Goal: Task Accomplishment & Management: Manage account settings

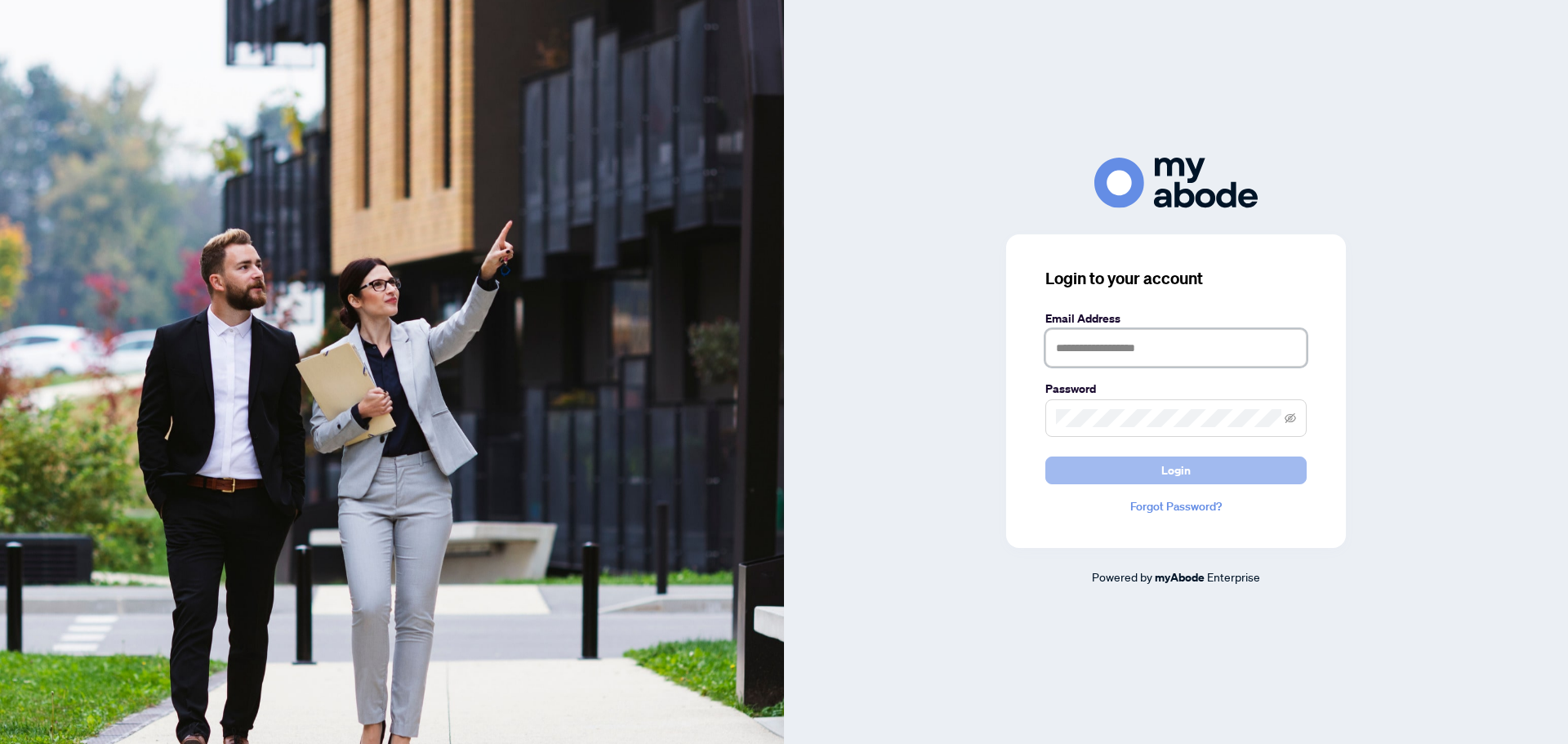
type input "**********"
click at [1180, 474] on span "Login" at bounding box center [1176, 470] width 29 height 26
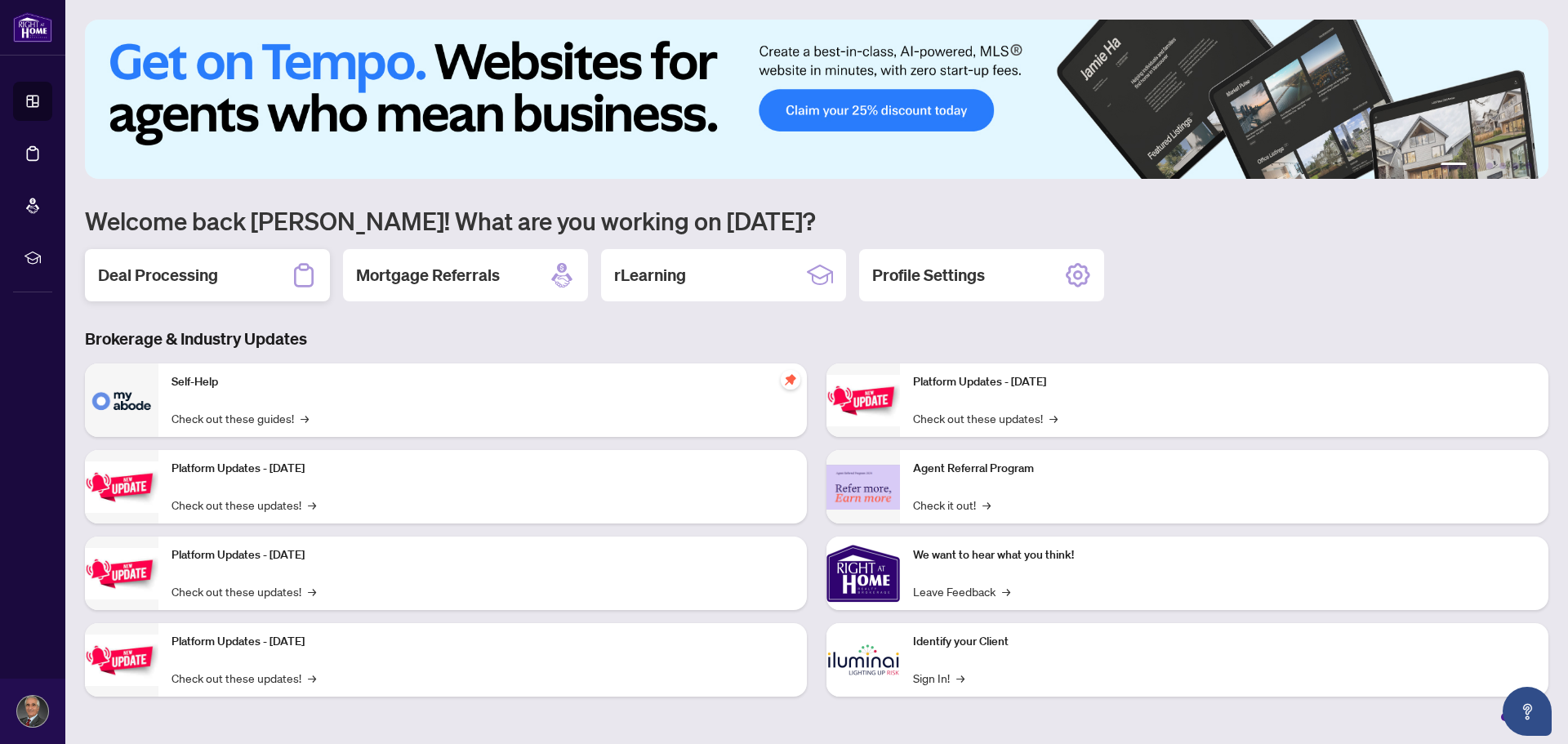
click at [160, 273] on h2 "Deal Processing" at bounding box center [159, 275] width 120 height 23
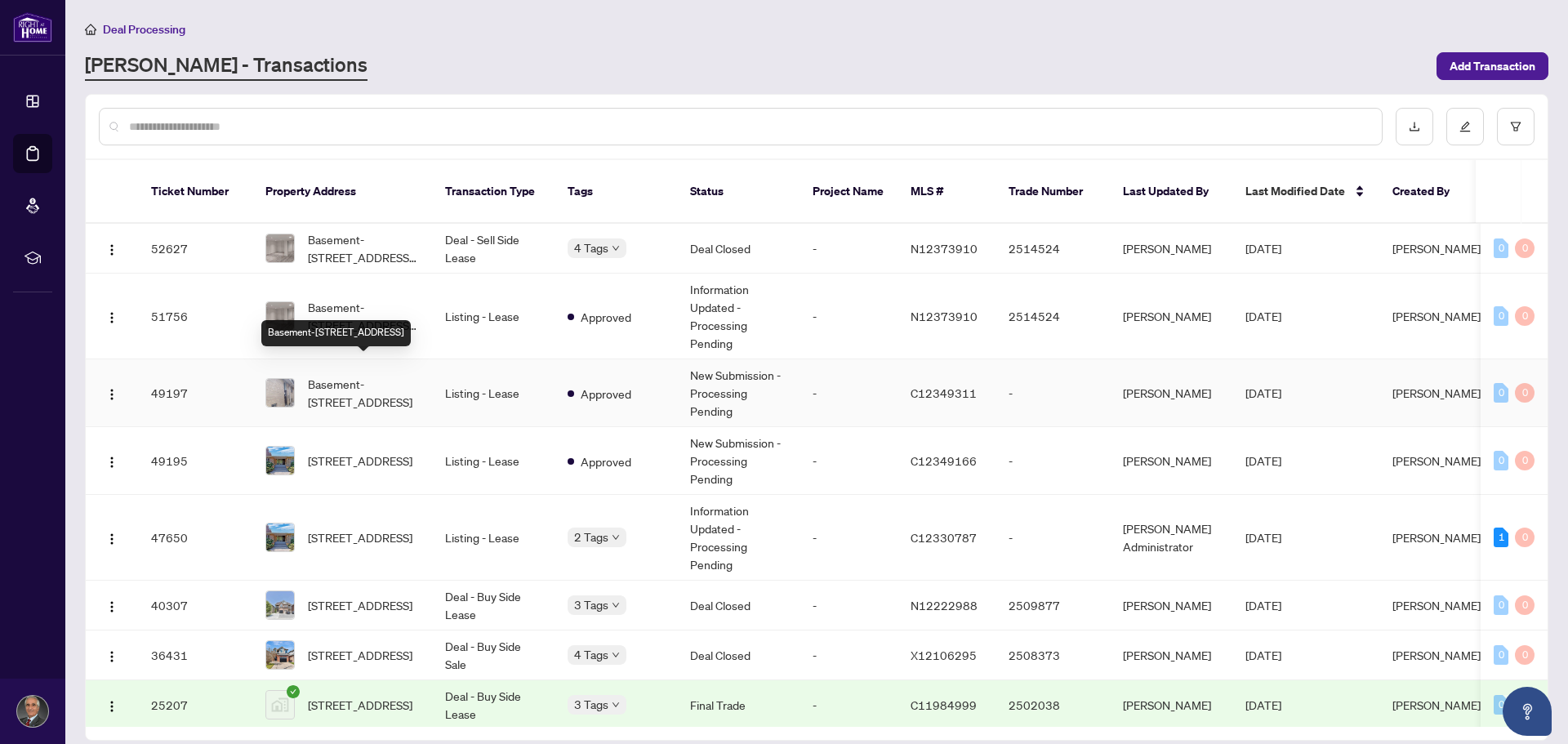
click at [402, 382] on span "Basement-42 Denmark Cres, Toronto, Ontario M2R 1J4, Canada" at bounding box center [364, 392] width 111 height 36
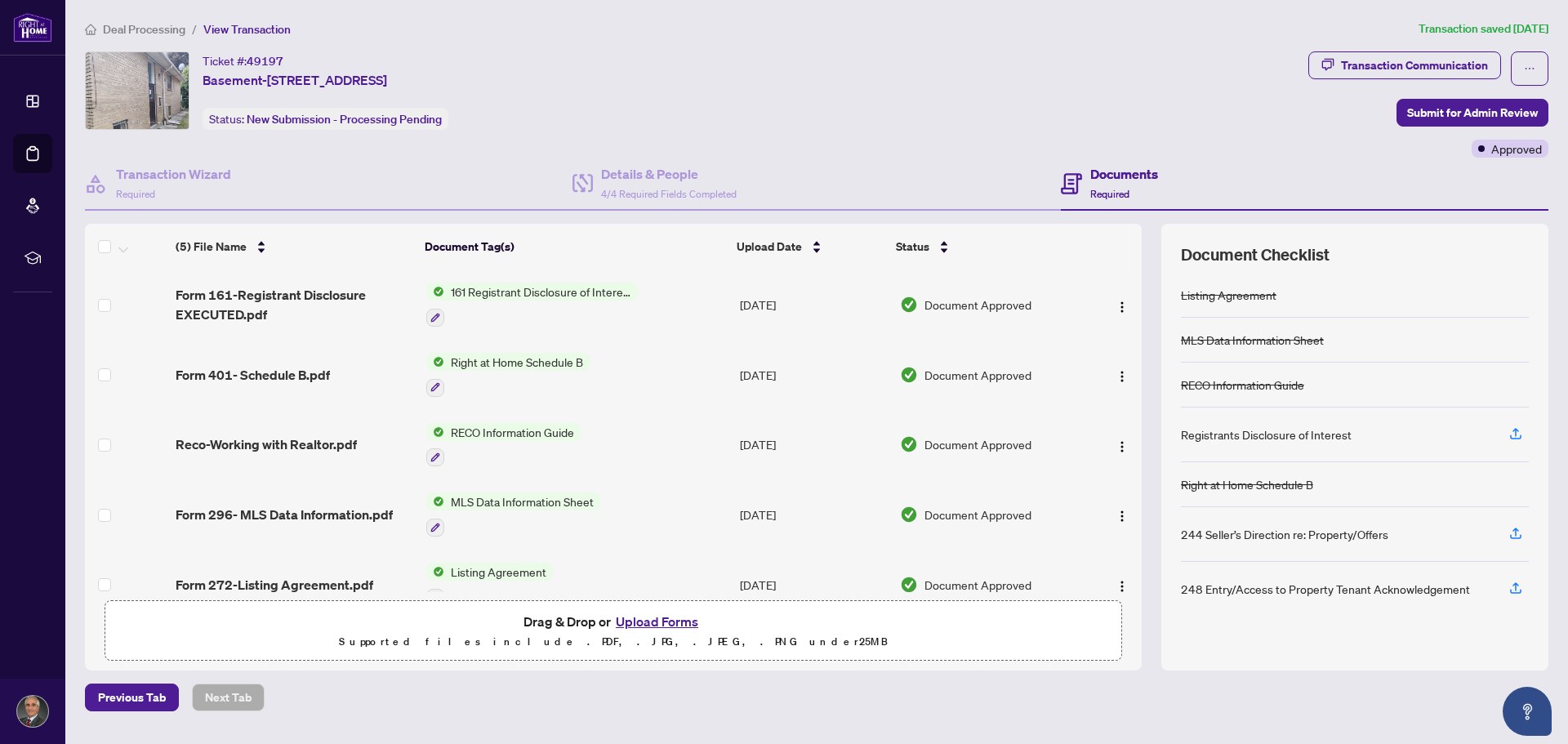
scroll to position [31, 0]
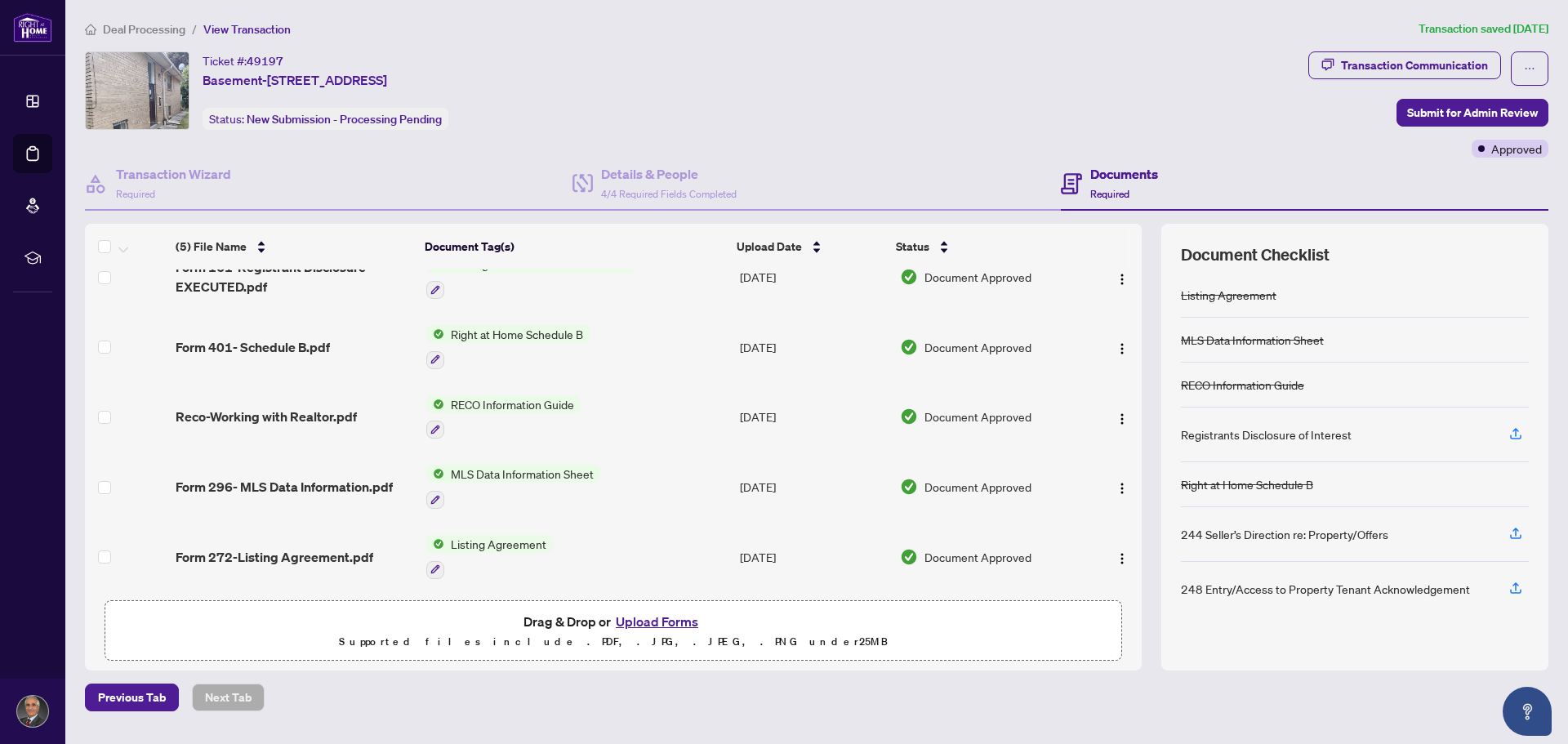
click at [689, 622] on button "Upload Forms" at bounding box center [656, 620] width 92 height 21
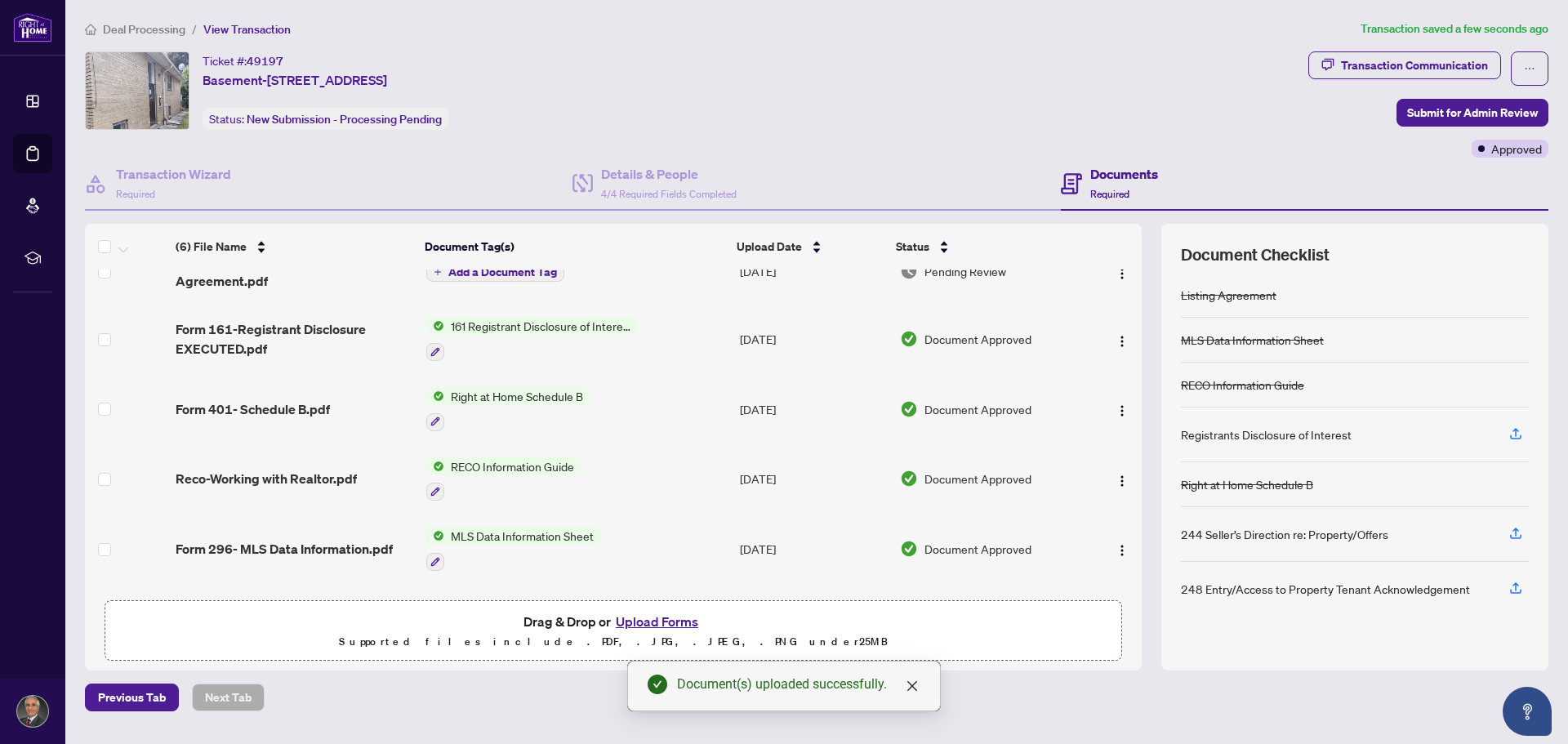
scroll to position [0, 0]
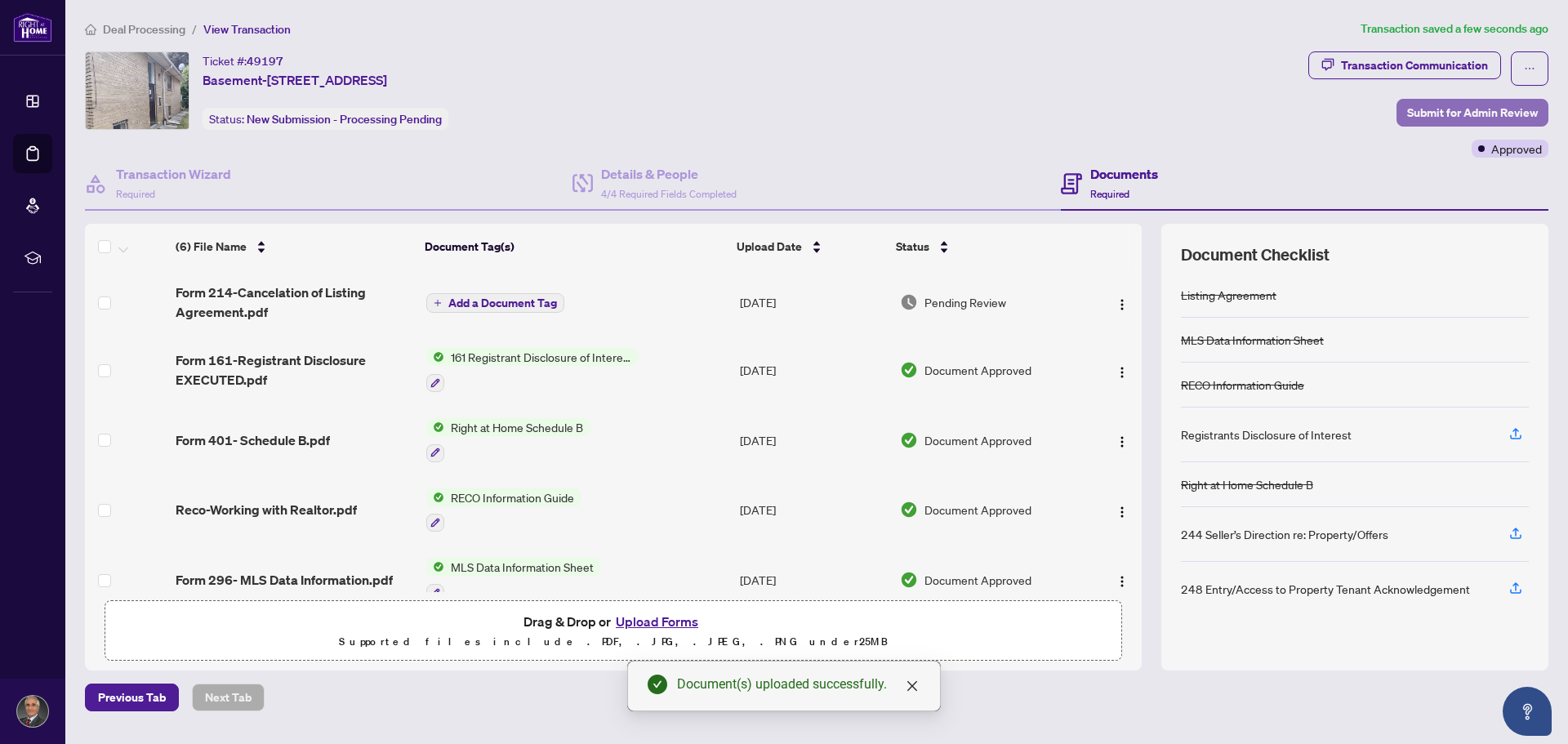
click at [1475, 114] on span "Submit for Admin Review" at bounding box center [1471, 112] width 130 height 26
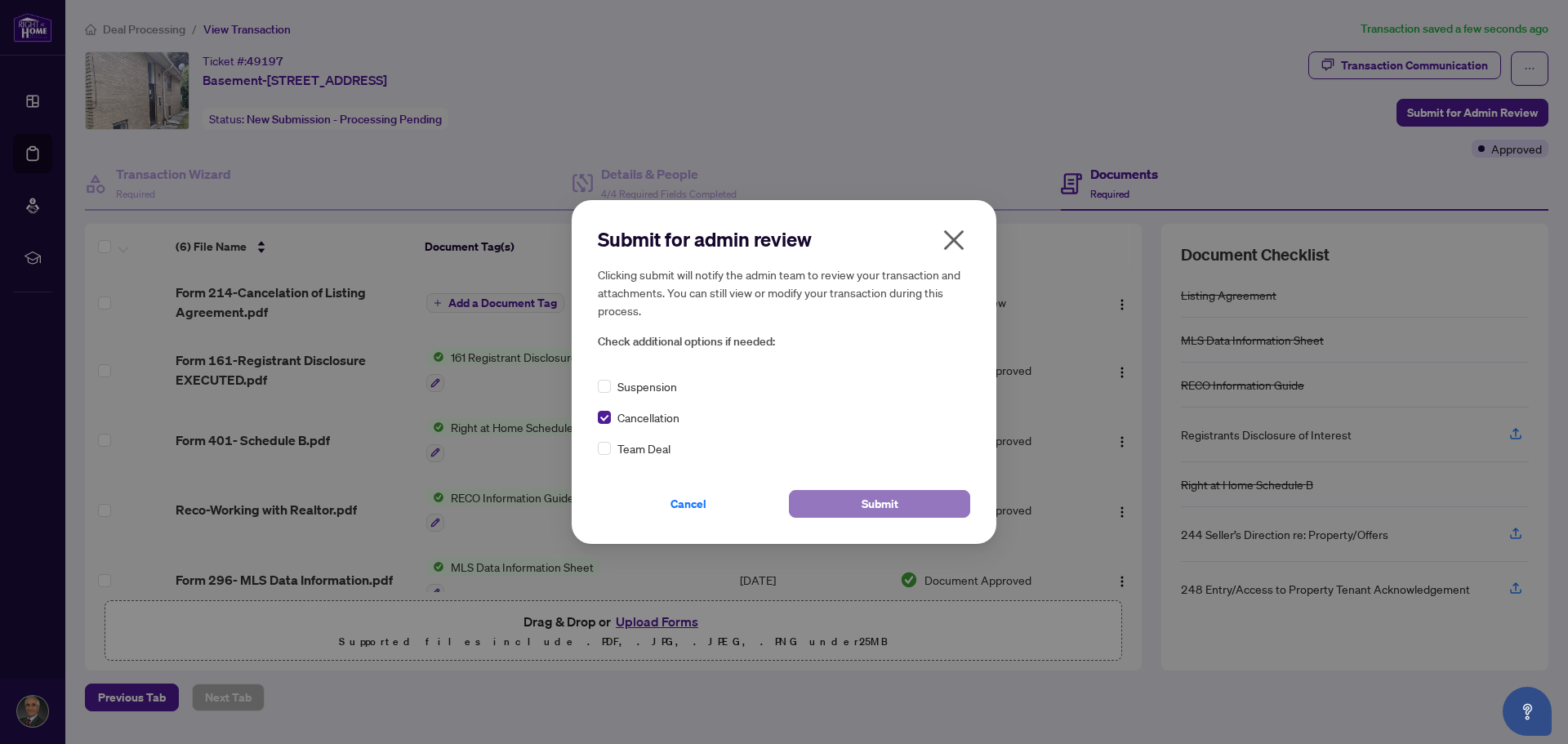
click at [871, 501] on span "Submit" at bounding box center [880, 504] width 36 height 26
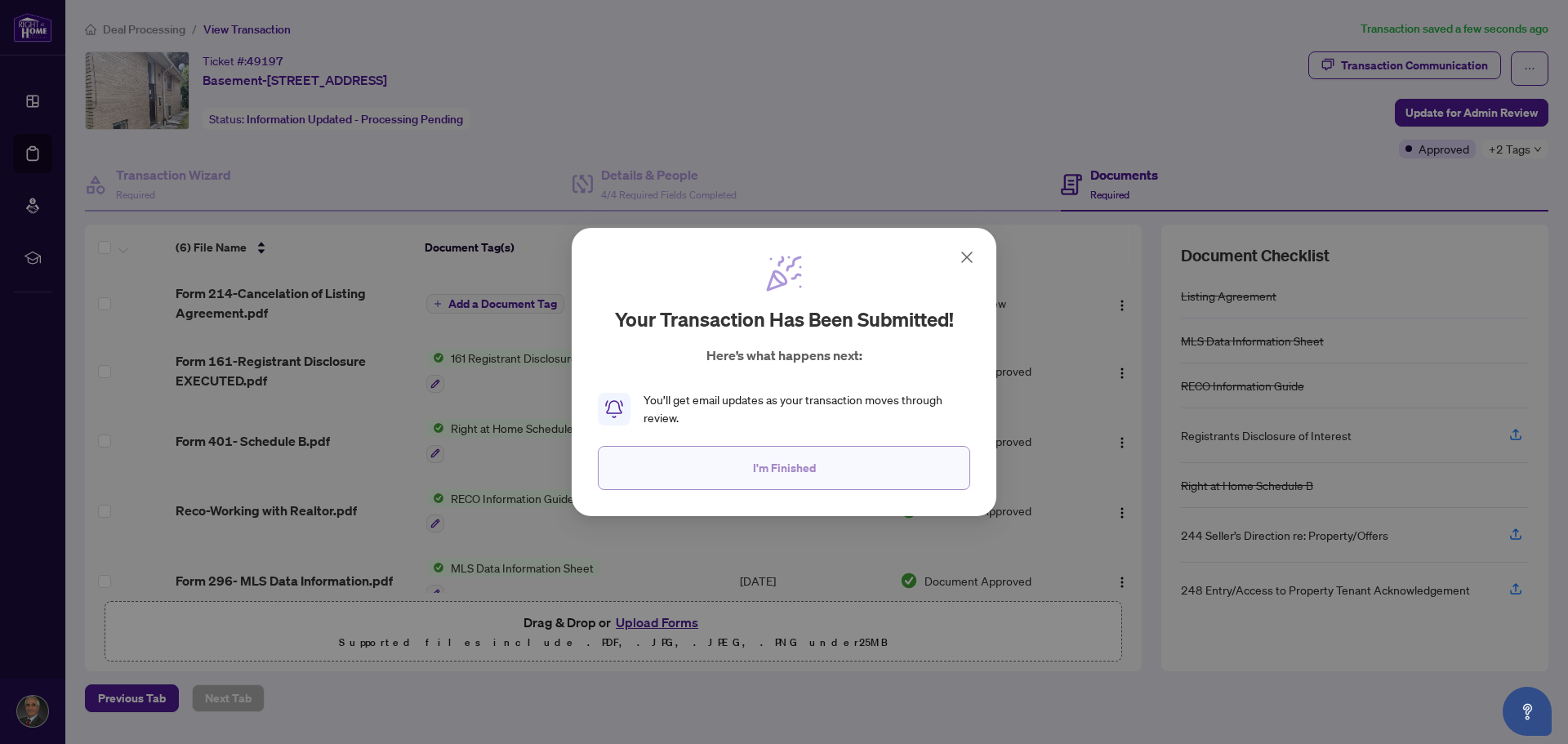
click at [769, 473] on span "I'm Finished" at bounding box center [784, 467] width 63 height 26
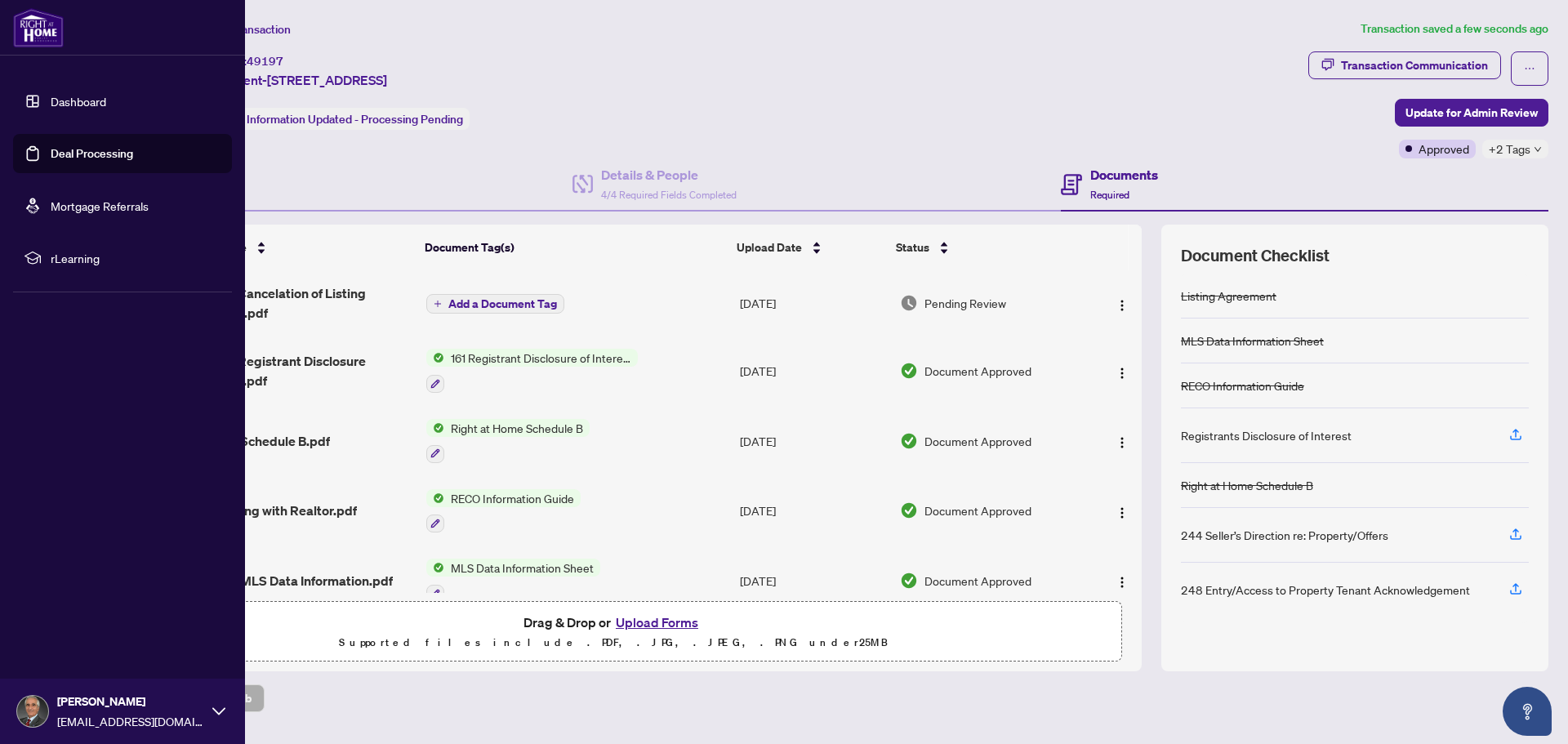
click at [59, 152] on link "Deal Processing" at bounding box center [92, 153] width 83 height 15
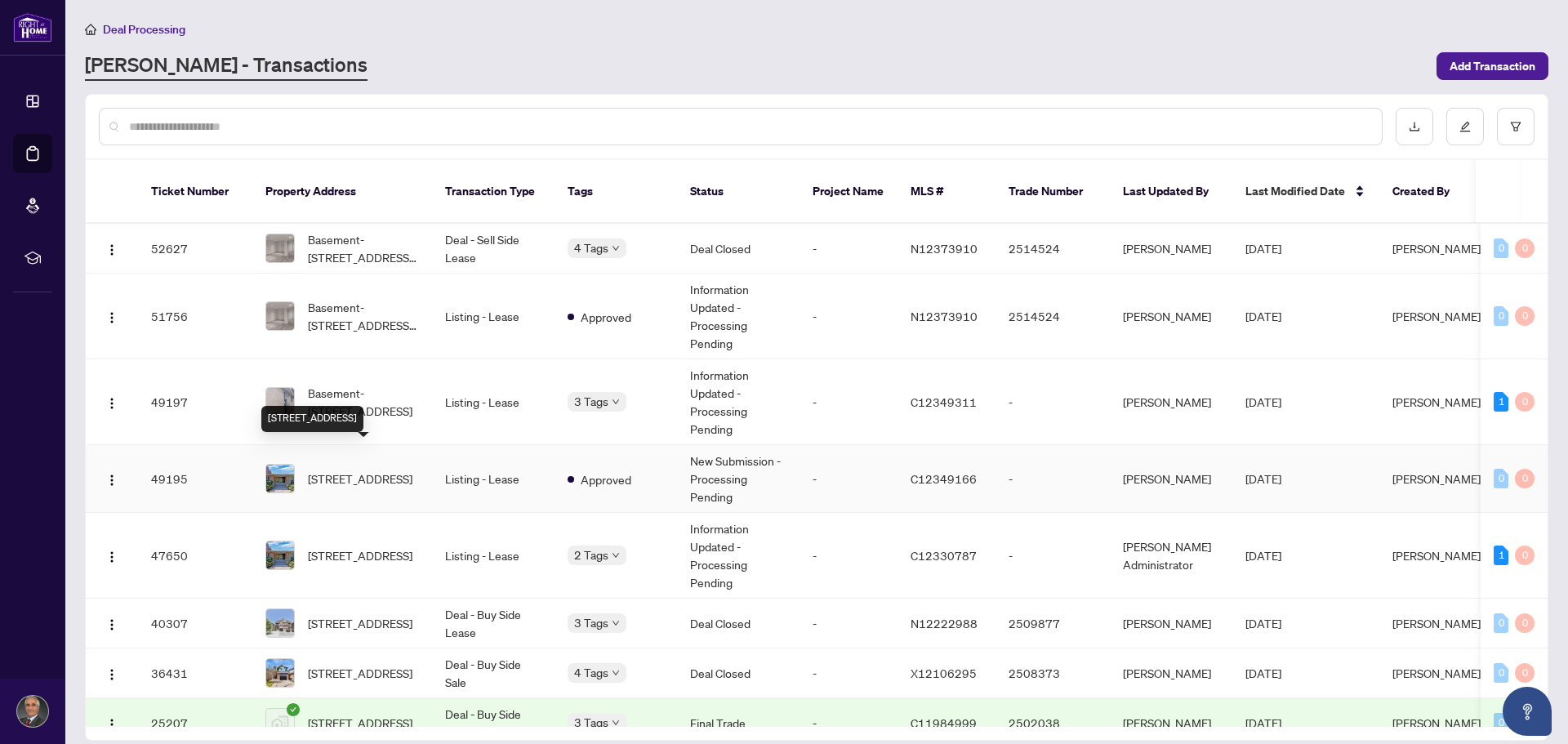
click at [354, 469] on span "42 Denmark Cres, Toronto, Ontario M2R 1J4, Canada" at bounding box center [360, 478] width 105 height 18
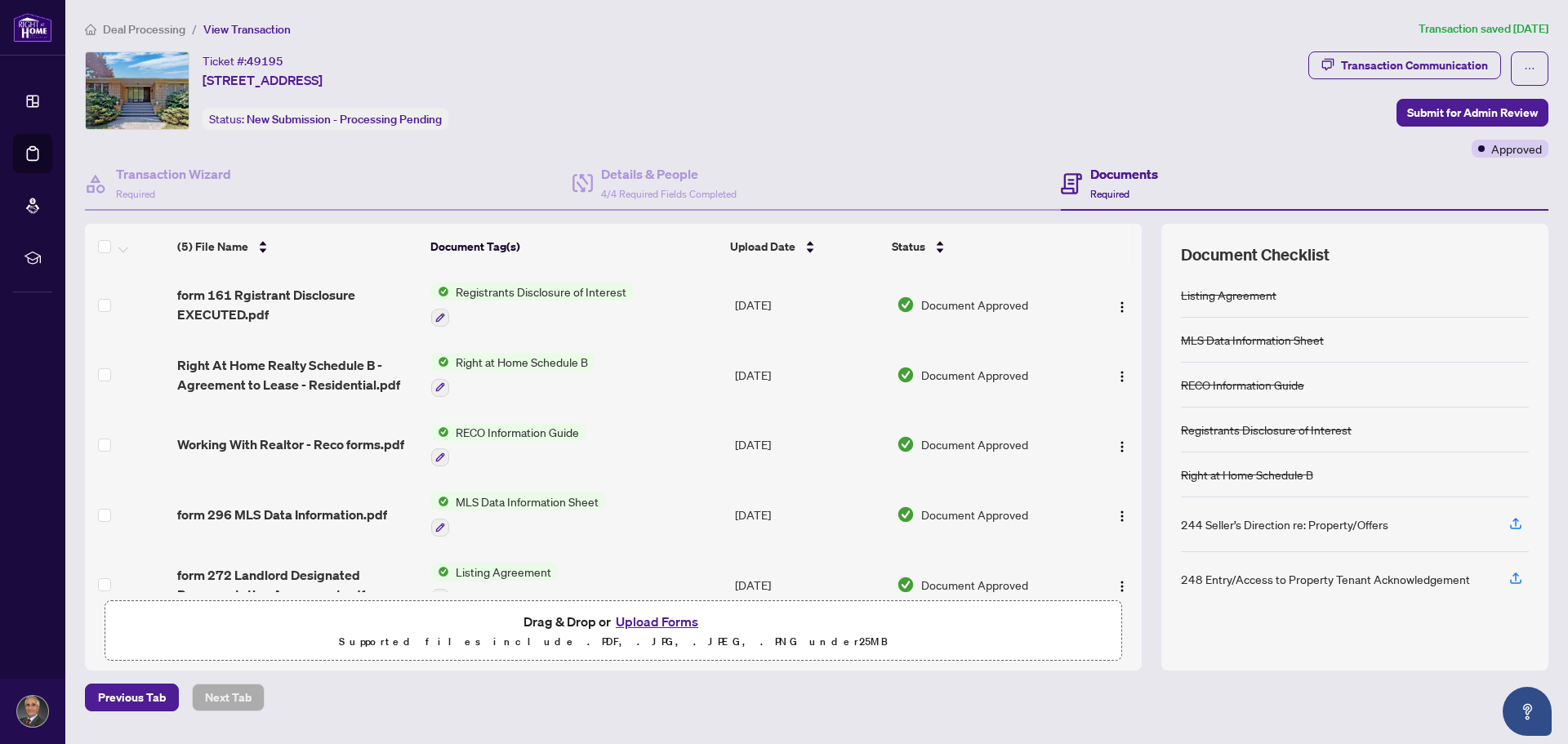
scroll to position [31, 0]
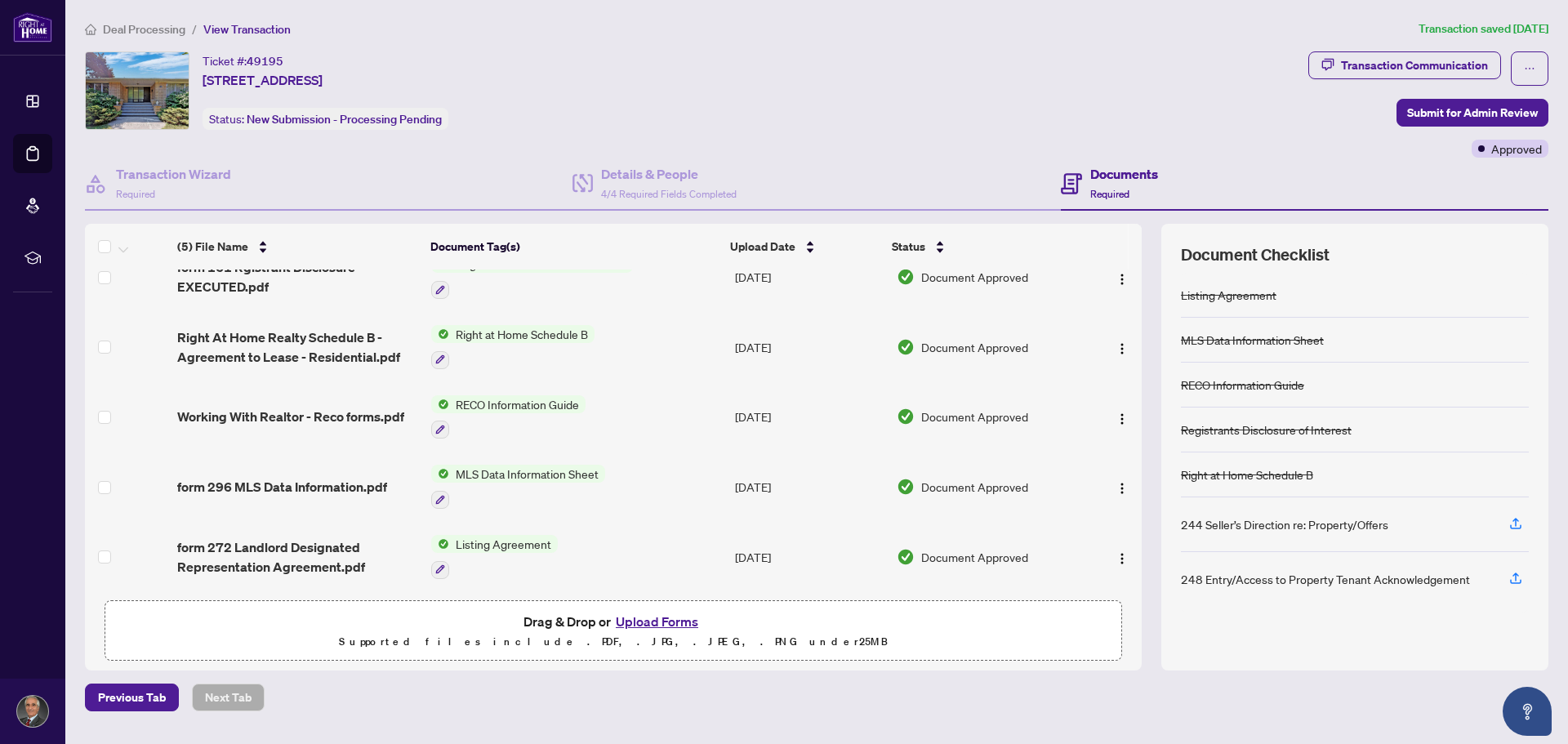
click at [660, 617] on button "Upload Forms" at bounding box center [656, 620] width 92 height 21
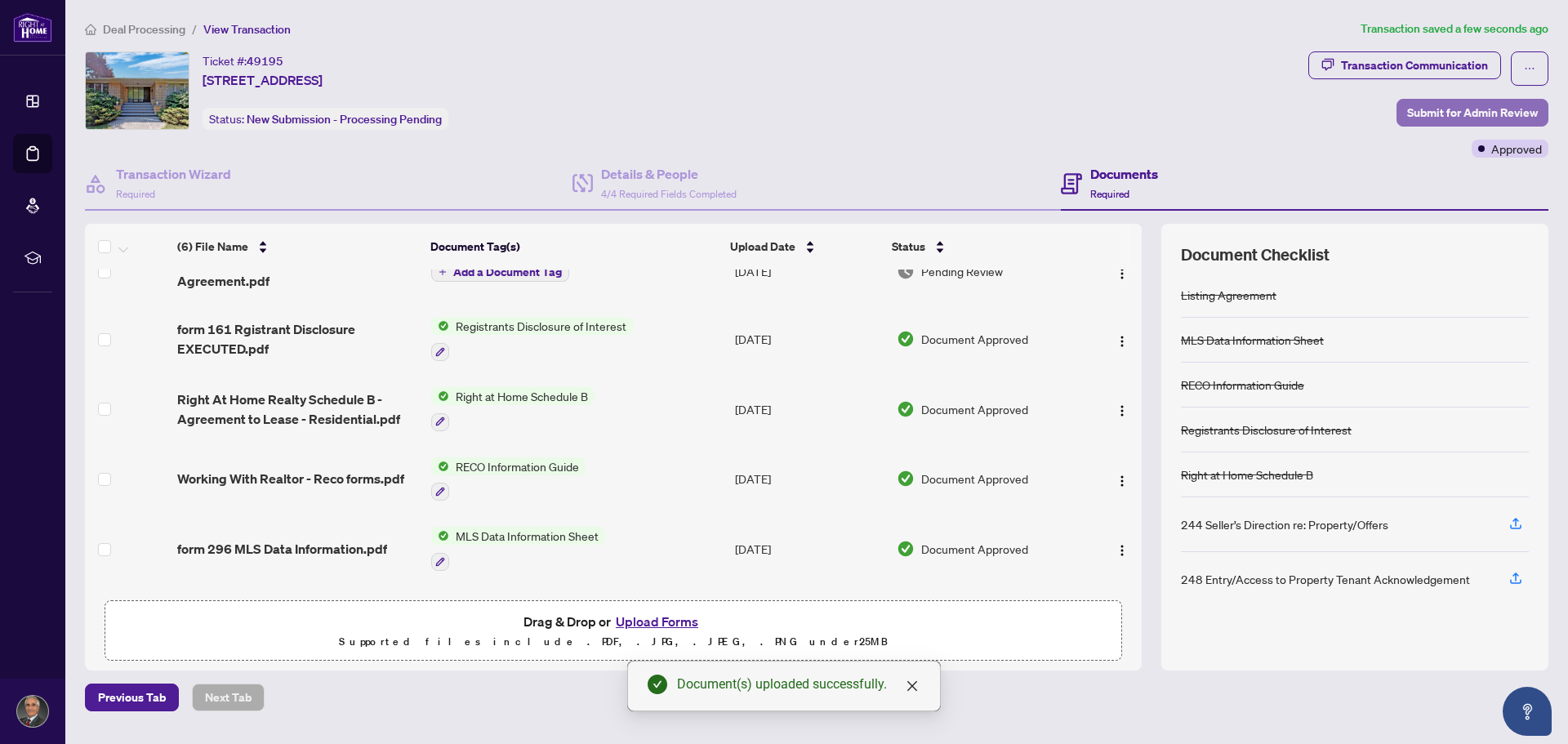
click at [1441, 114] on span "Submit for Admin Review" at bounding box center [1471, 112] width 130 height 26
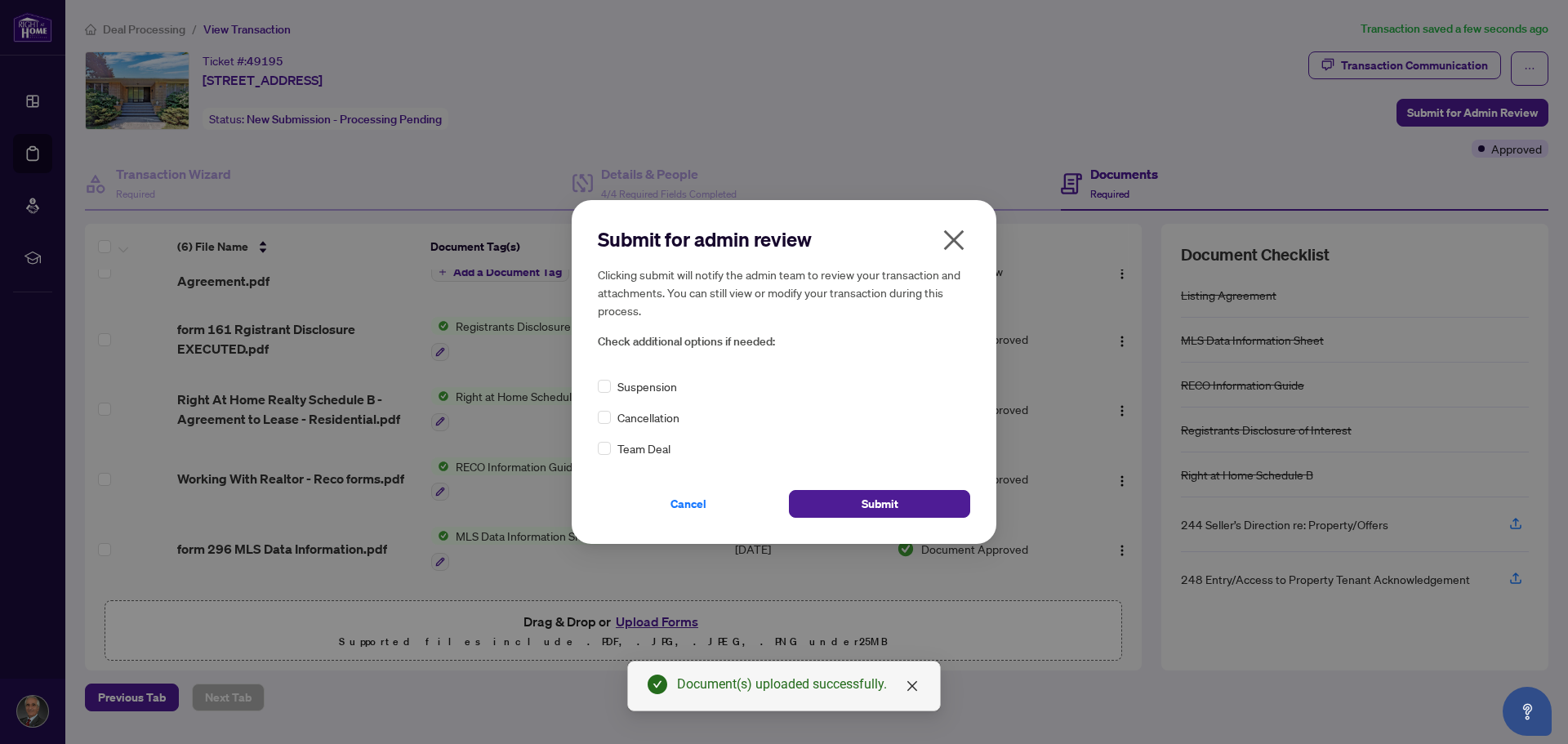
click at [660, 419] on span "Cancellation" at bounding box center [649, 417] width 62 height 18
click at [871, 504] on span "Submit" at bounding box center [880, 504] width 36 height 26
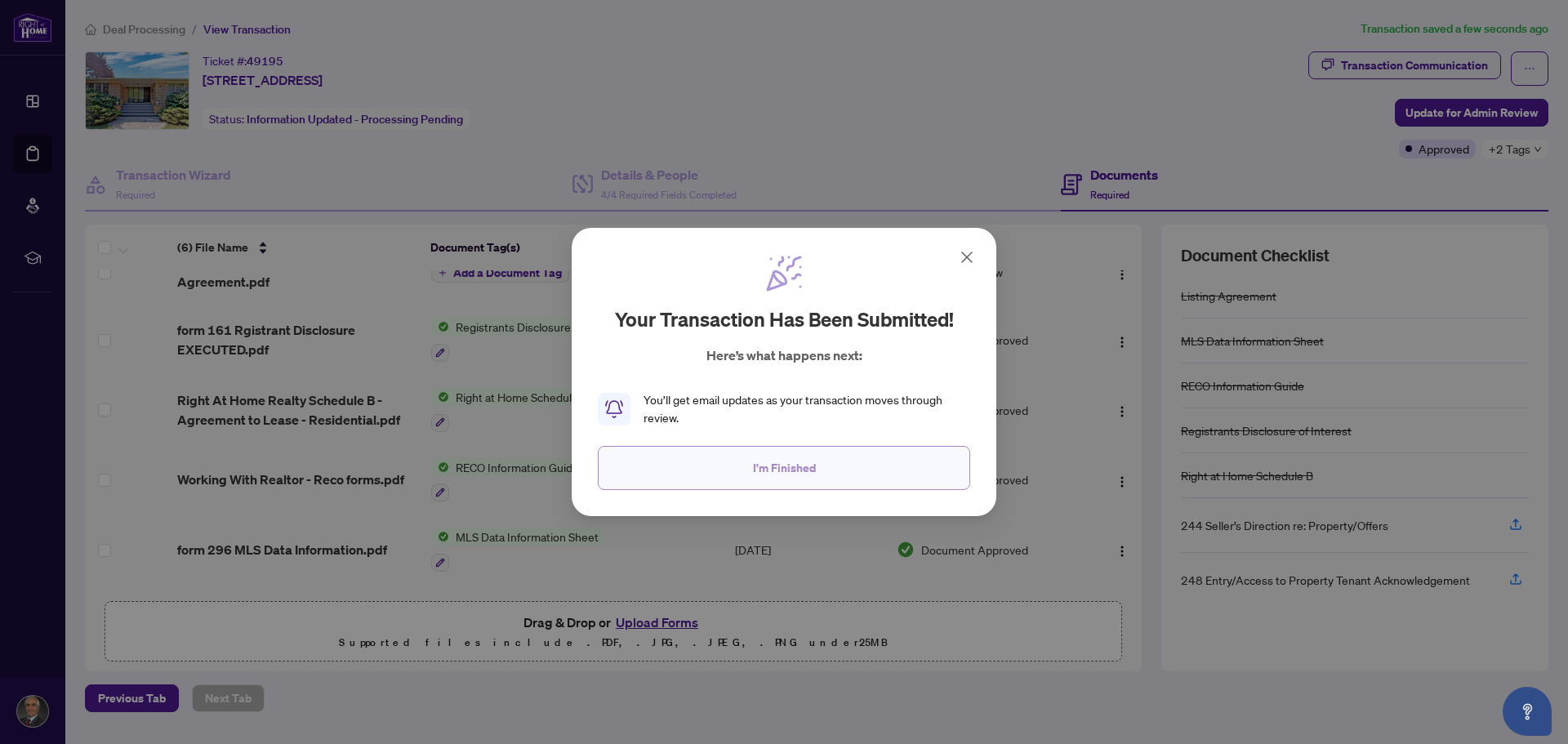
click at [804, 469] on span "I'm Finished" at bounding box center [784, 467] width 63 height 26
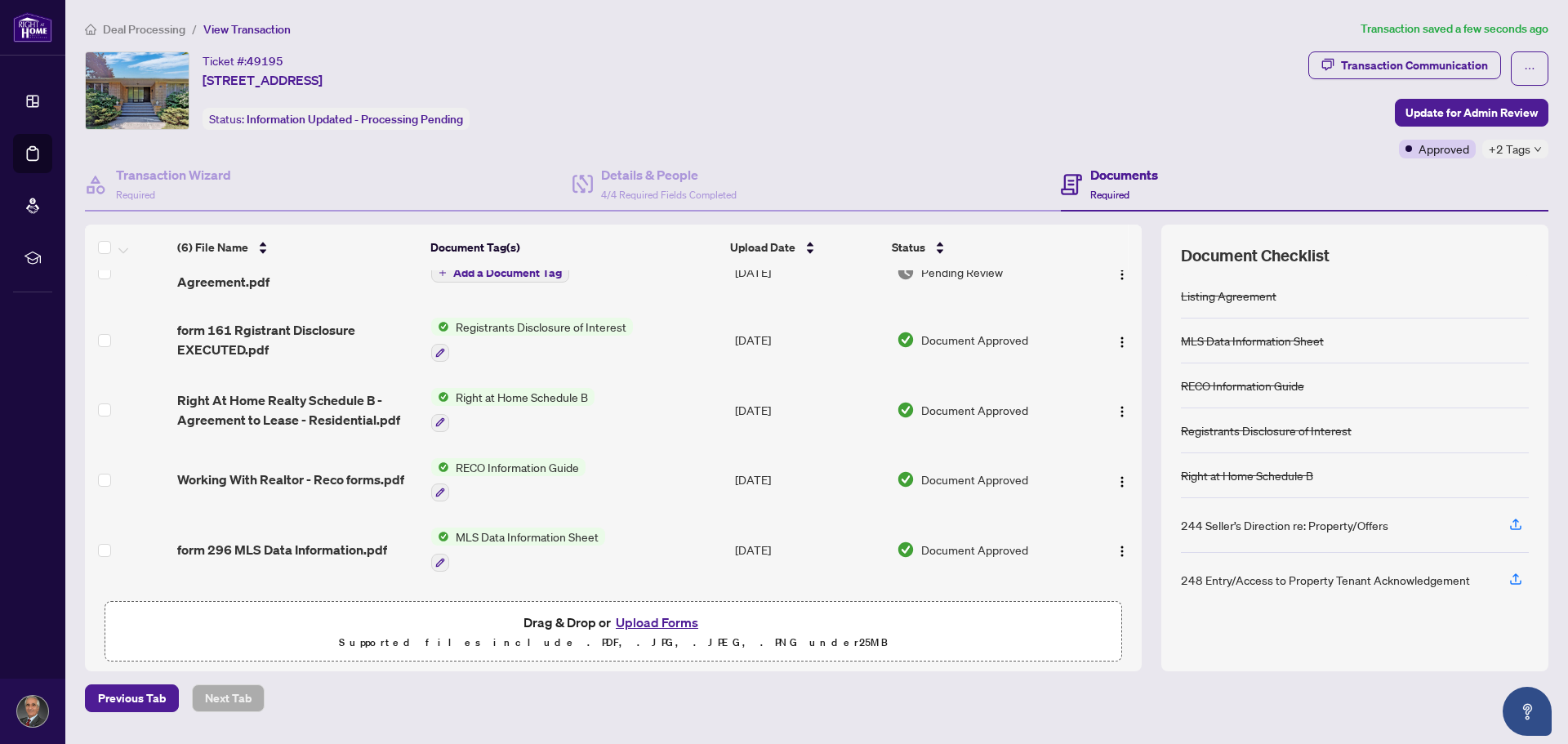
click at [149, 87] on img at bounding box center [137, 90] width 103 height 76
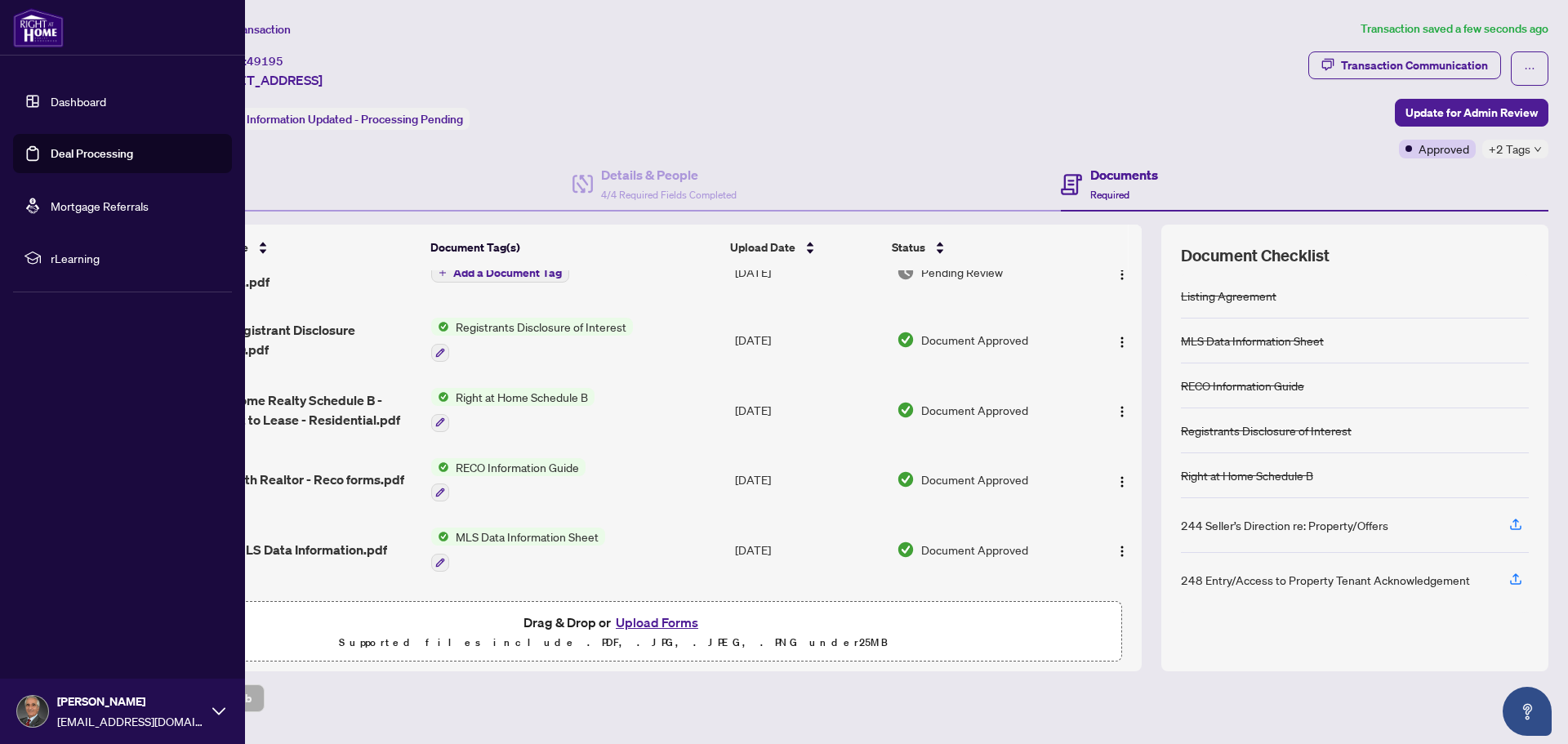
click at [59, 161] on link "Deal Processing" at bounding box center [92, 153] width 83 height 15
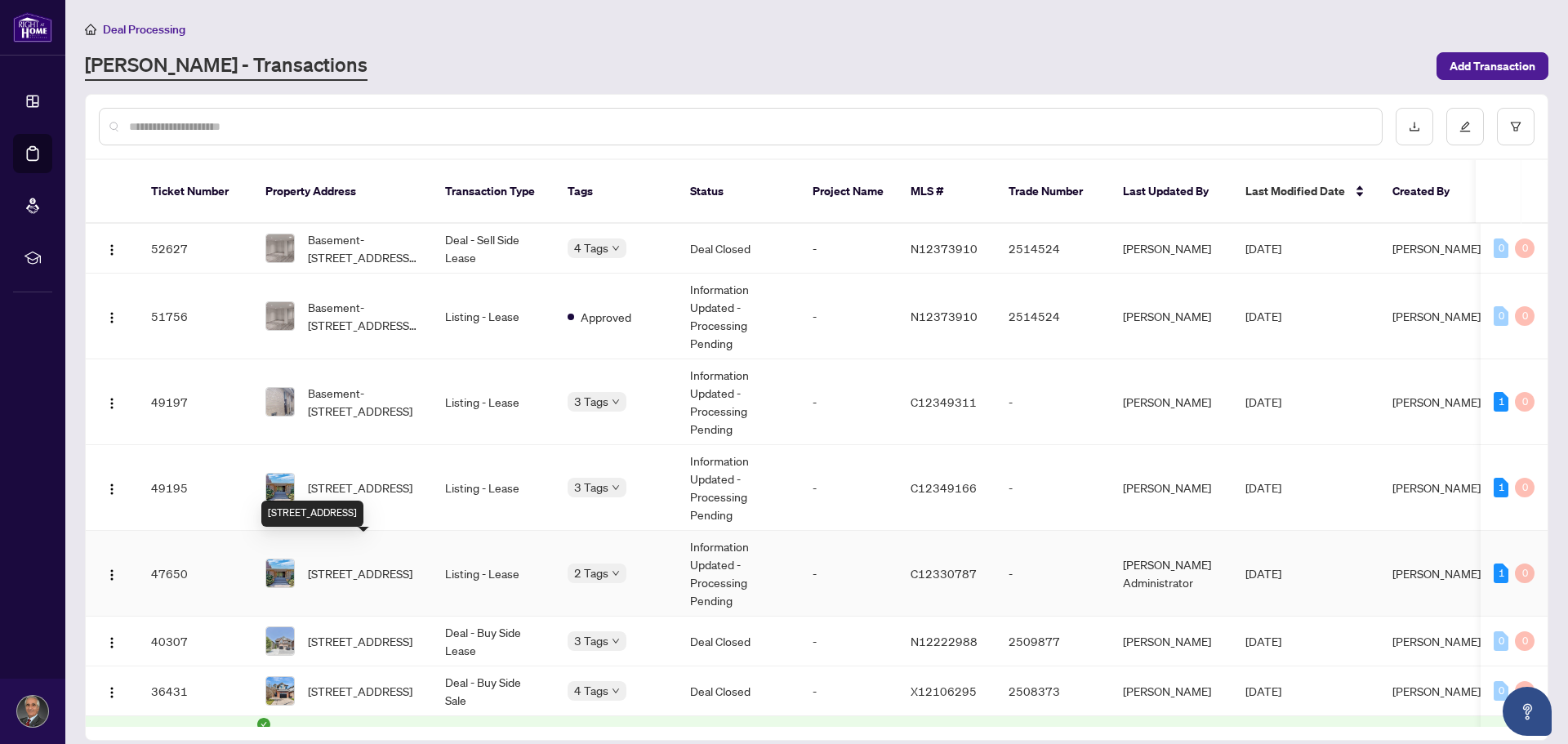
click at [343, 564] on span "42 Denmark Cres, Toronto, Ontario M2R 1J4, Canada" at bounding box center [360, 573] width 105 height 18
